Goal: Navigation & Orientation: Find specific page/section

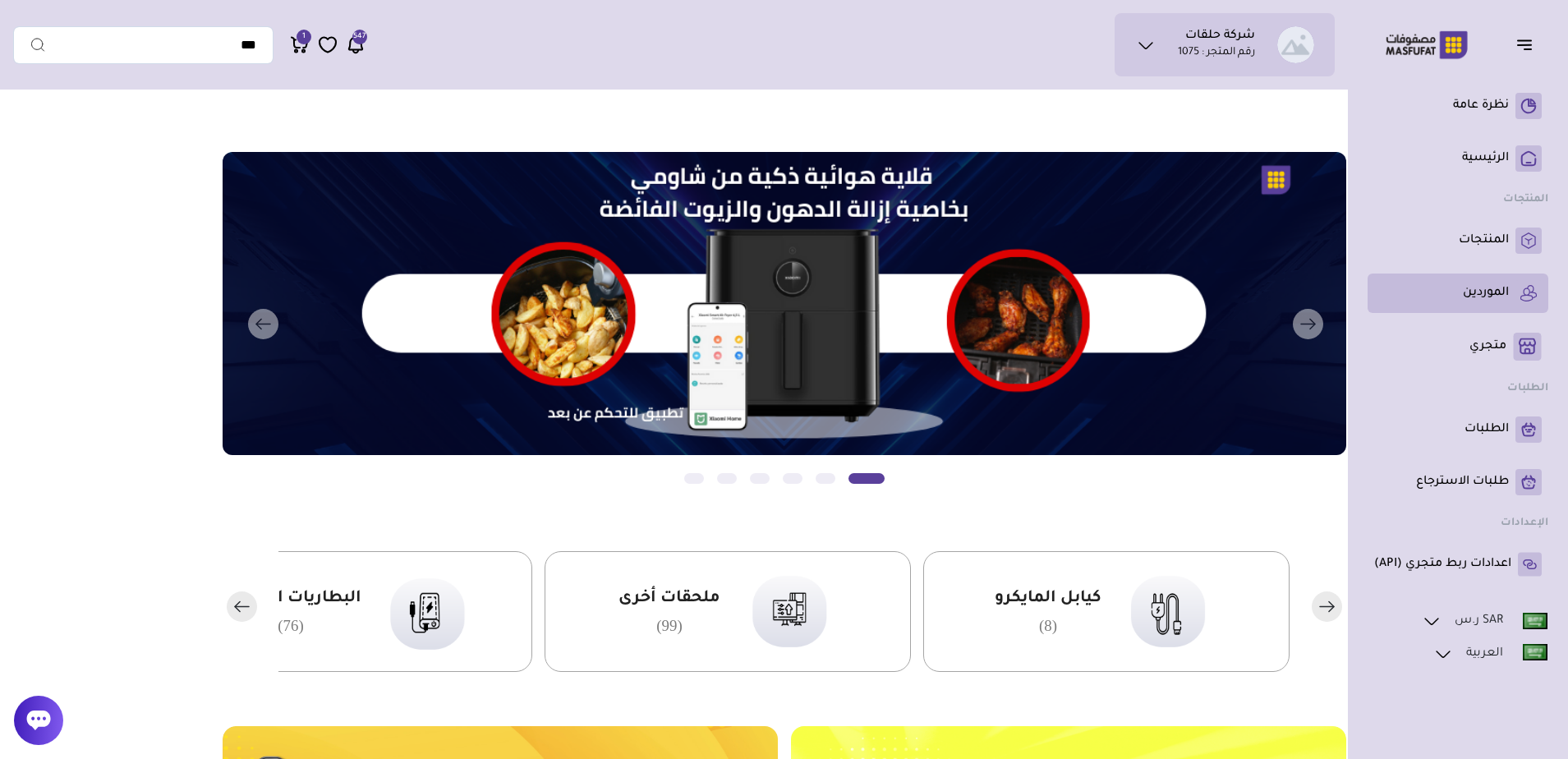
click at [1509, 294] on link "الموردين" at bounding box center [1457, 293] width 168 height 26
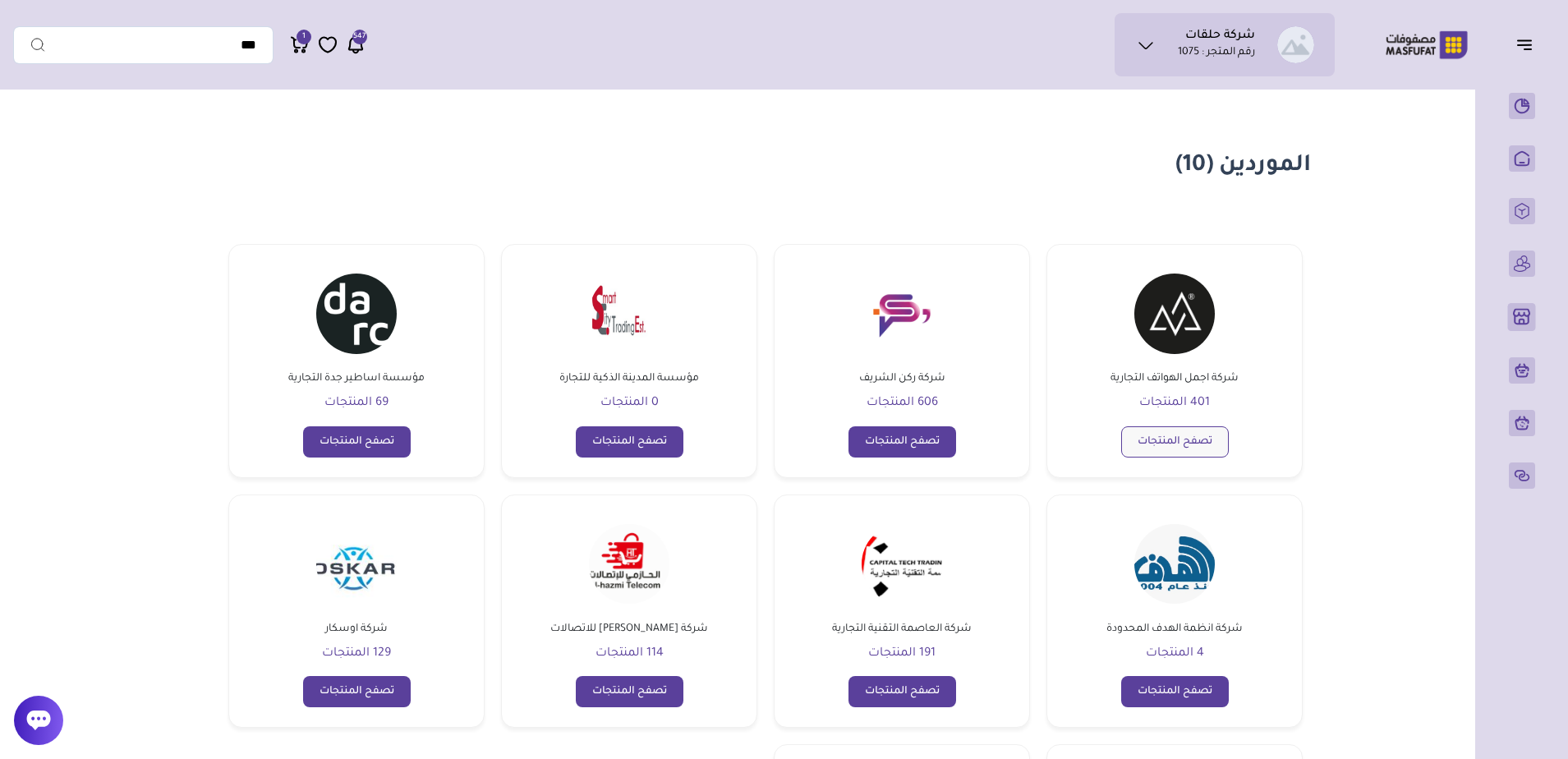
click at [1169, 430] on link "تصفح المنتجات" at bounding box center [1175, 441] width 107 height 32
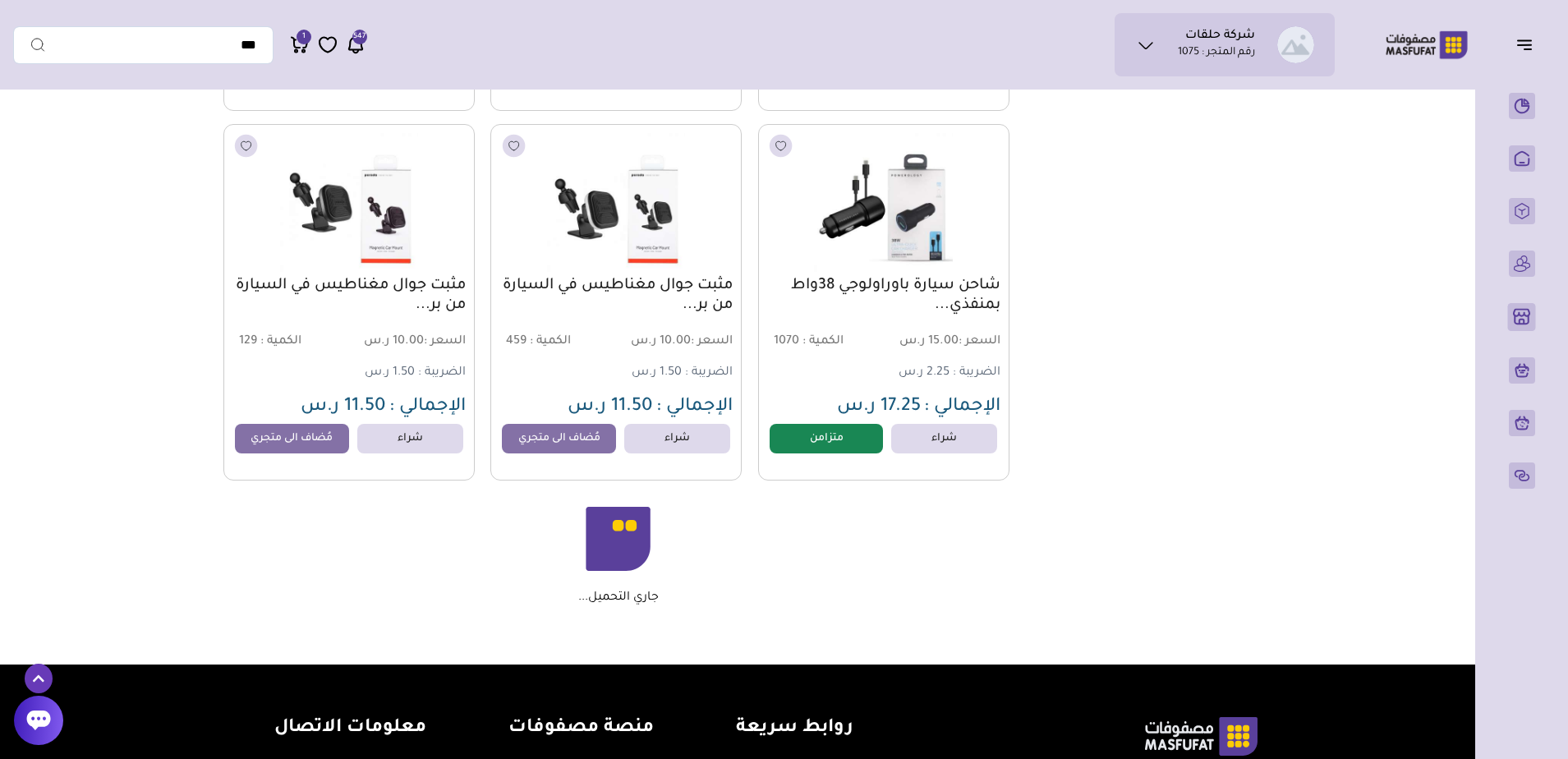
scroll to position [1815, 0]
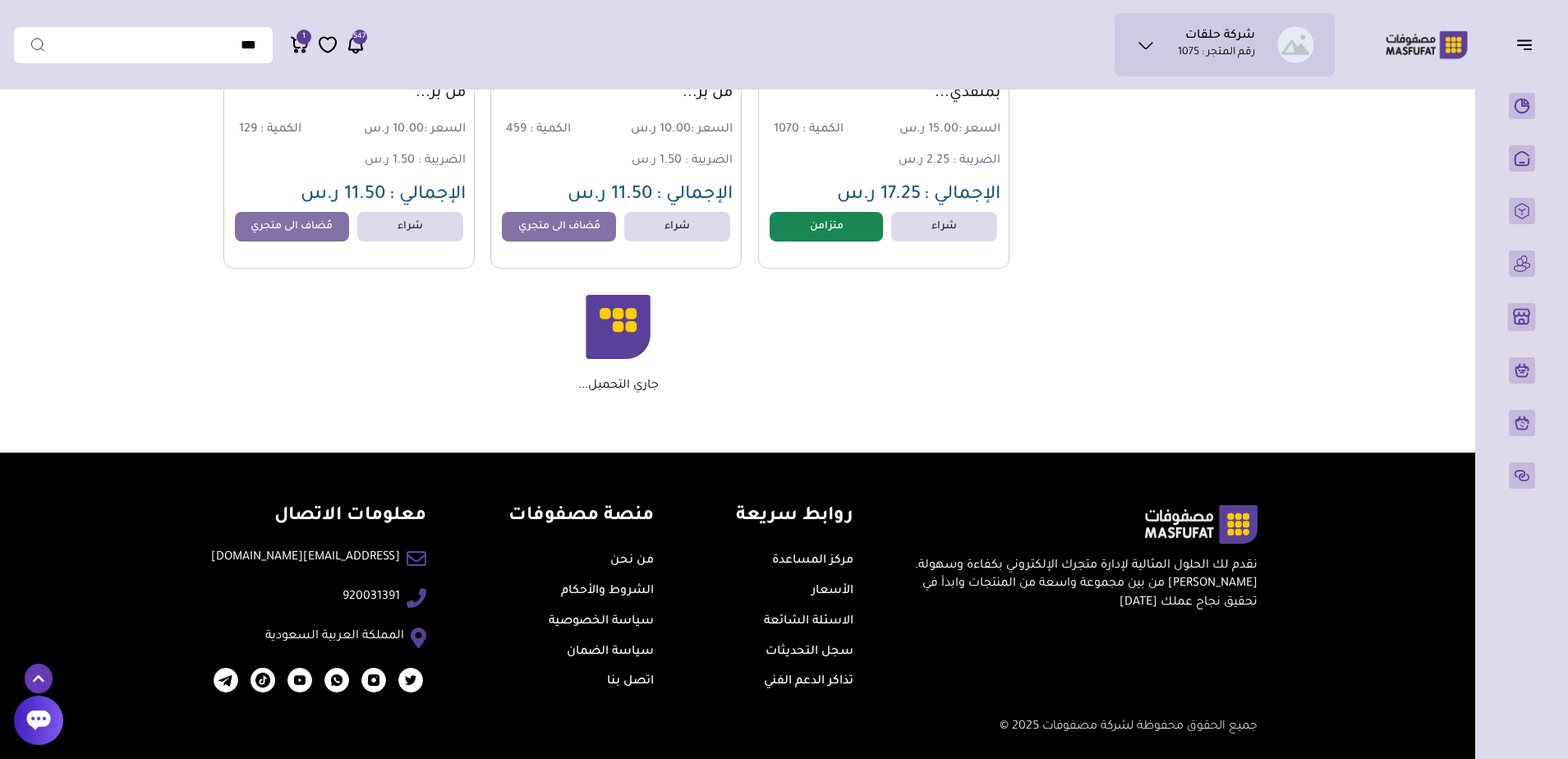
drag, startPoint x: 1055, startPoint y: 161, endPoint x: 1042, endPoint y: 393, distance: 232.4
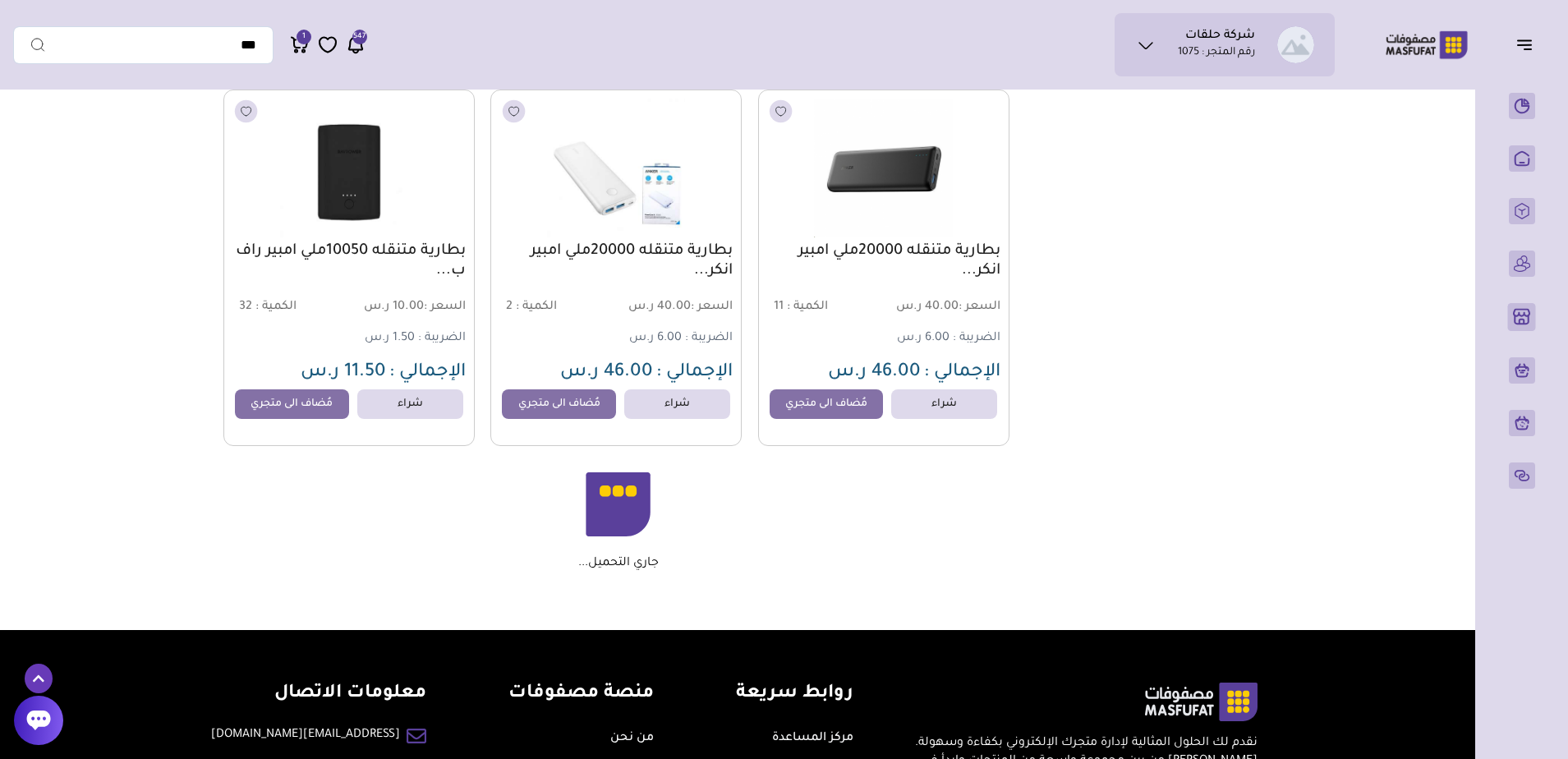
drag, startPoint x: 1042, startPoint y: 393, endPoint x: 1048, endPoint y: 631, distance: 238.1
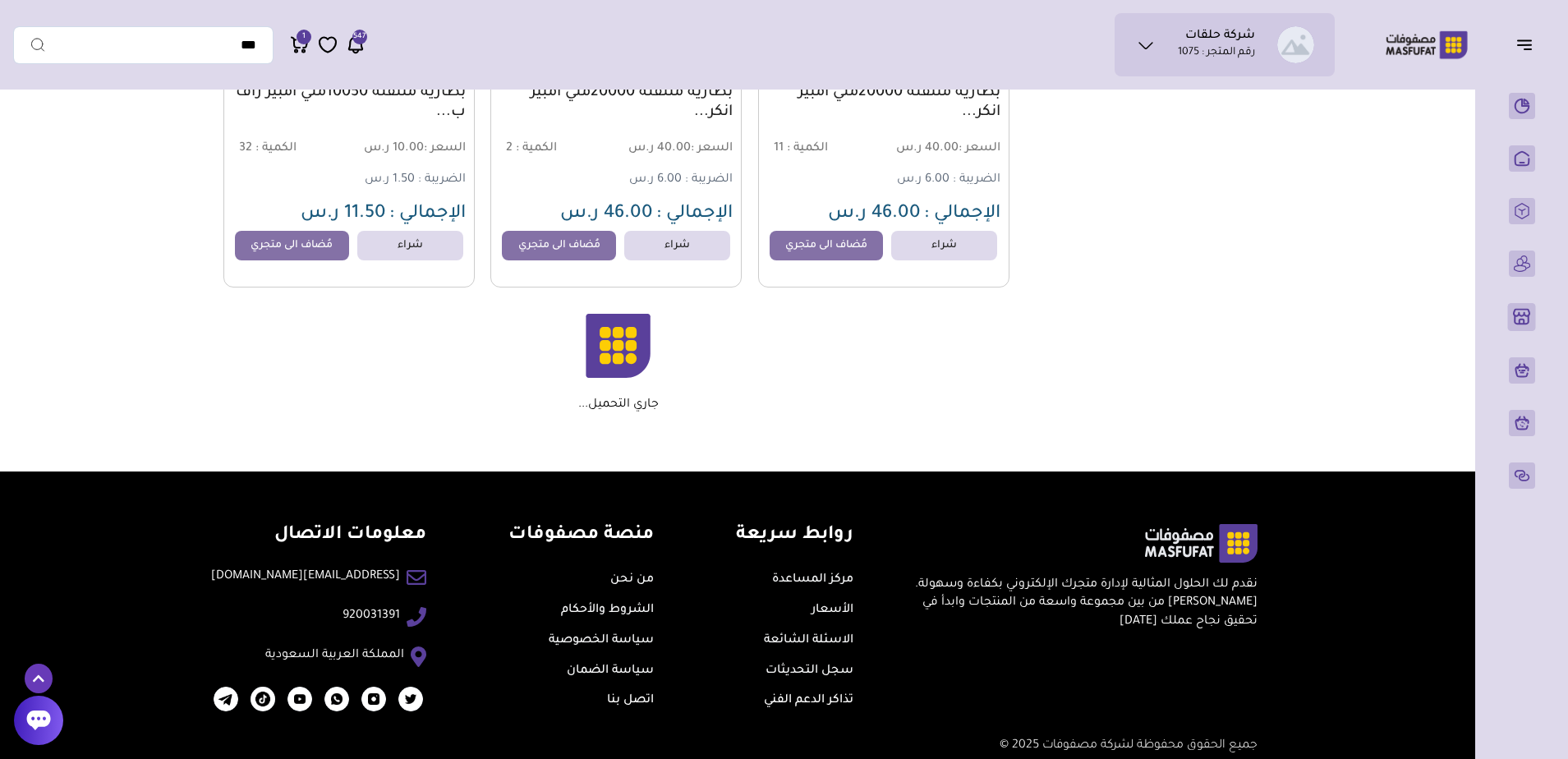
scroll to position [3293, 0]
